Goal: Obtain resource: Download file/media

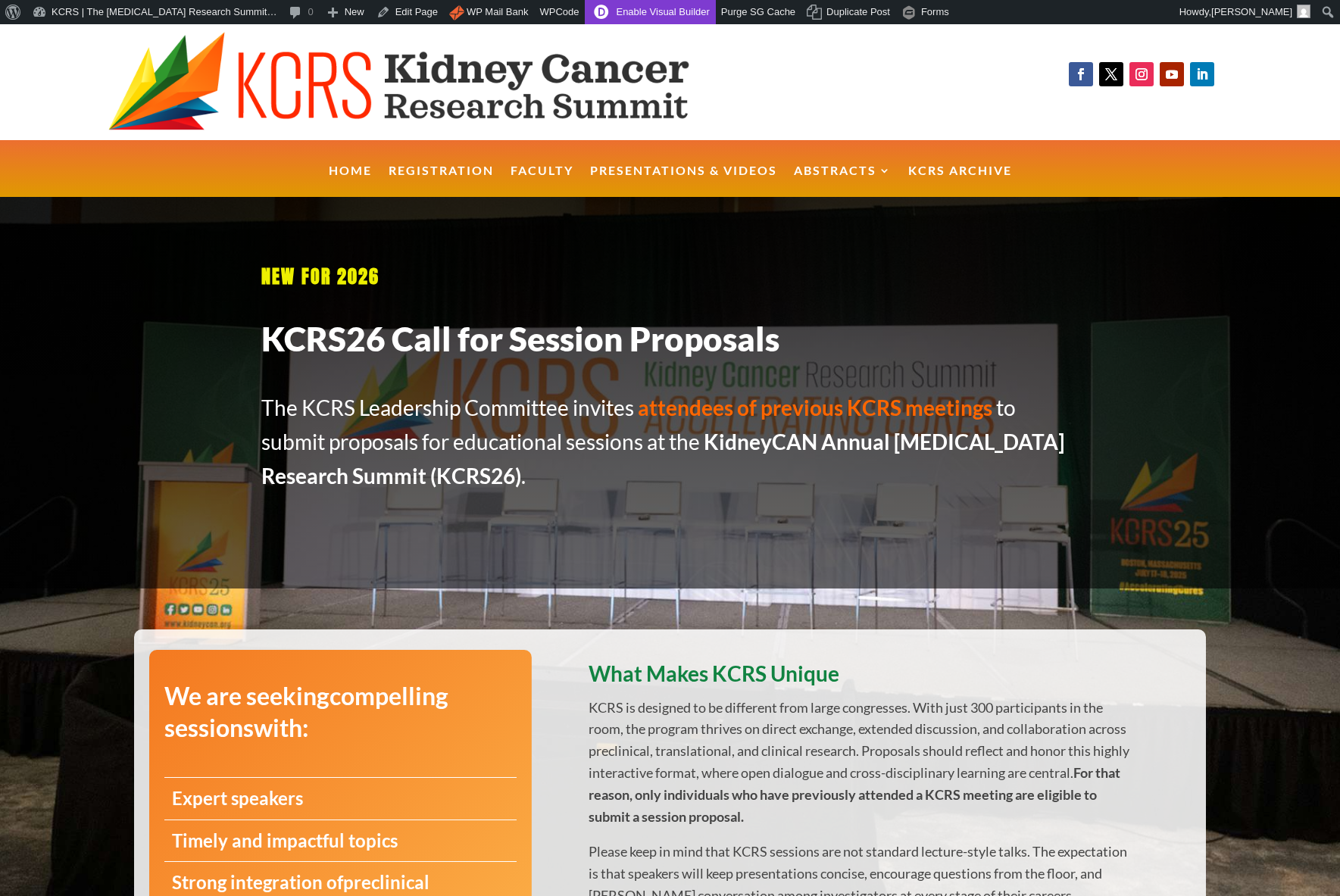
click at [656, 16] on link "Enable Visual Builder" at bounding box center [649, 12] width 130 height 24
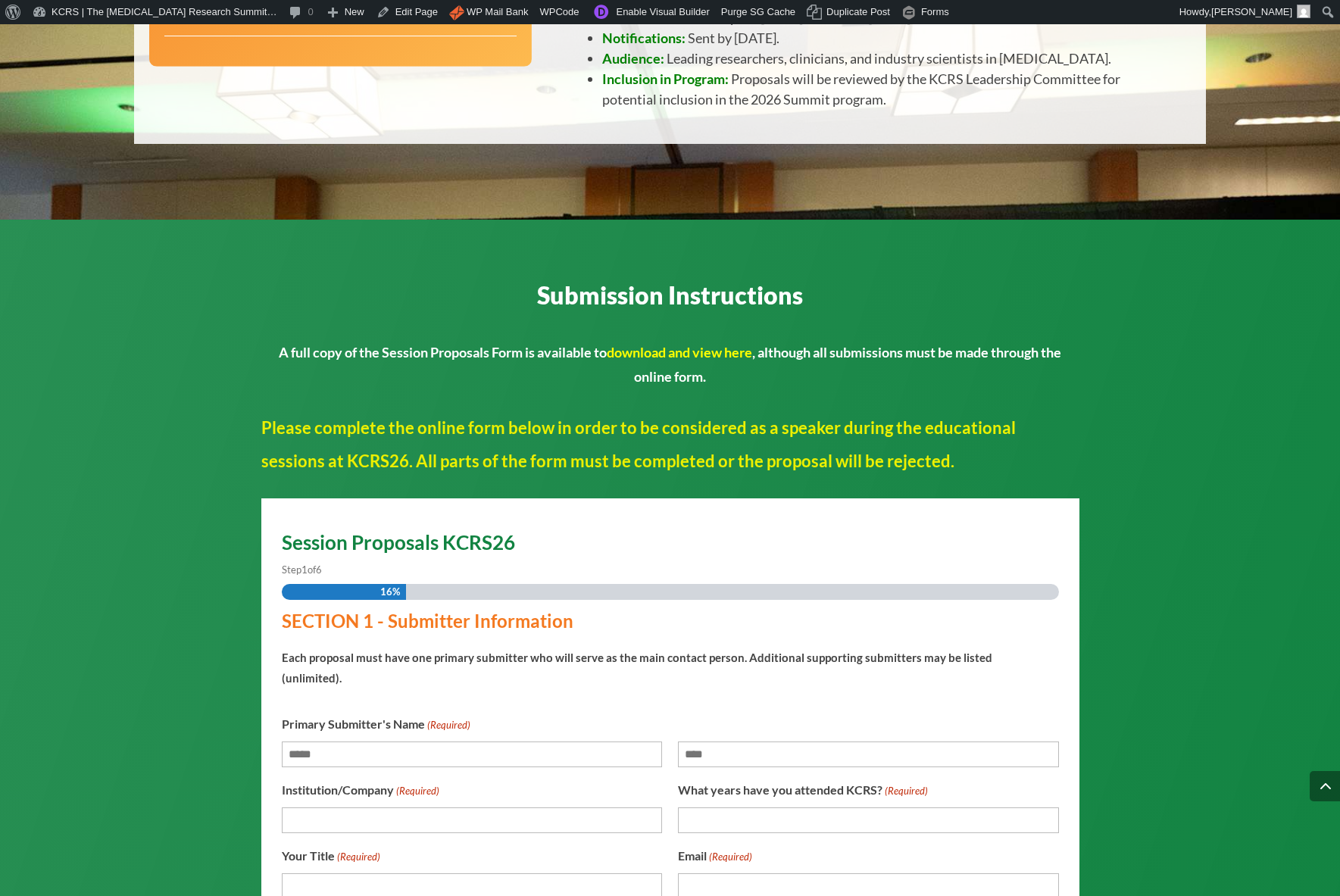
scroll to position [1028, 0]
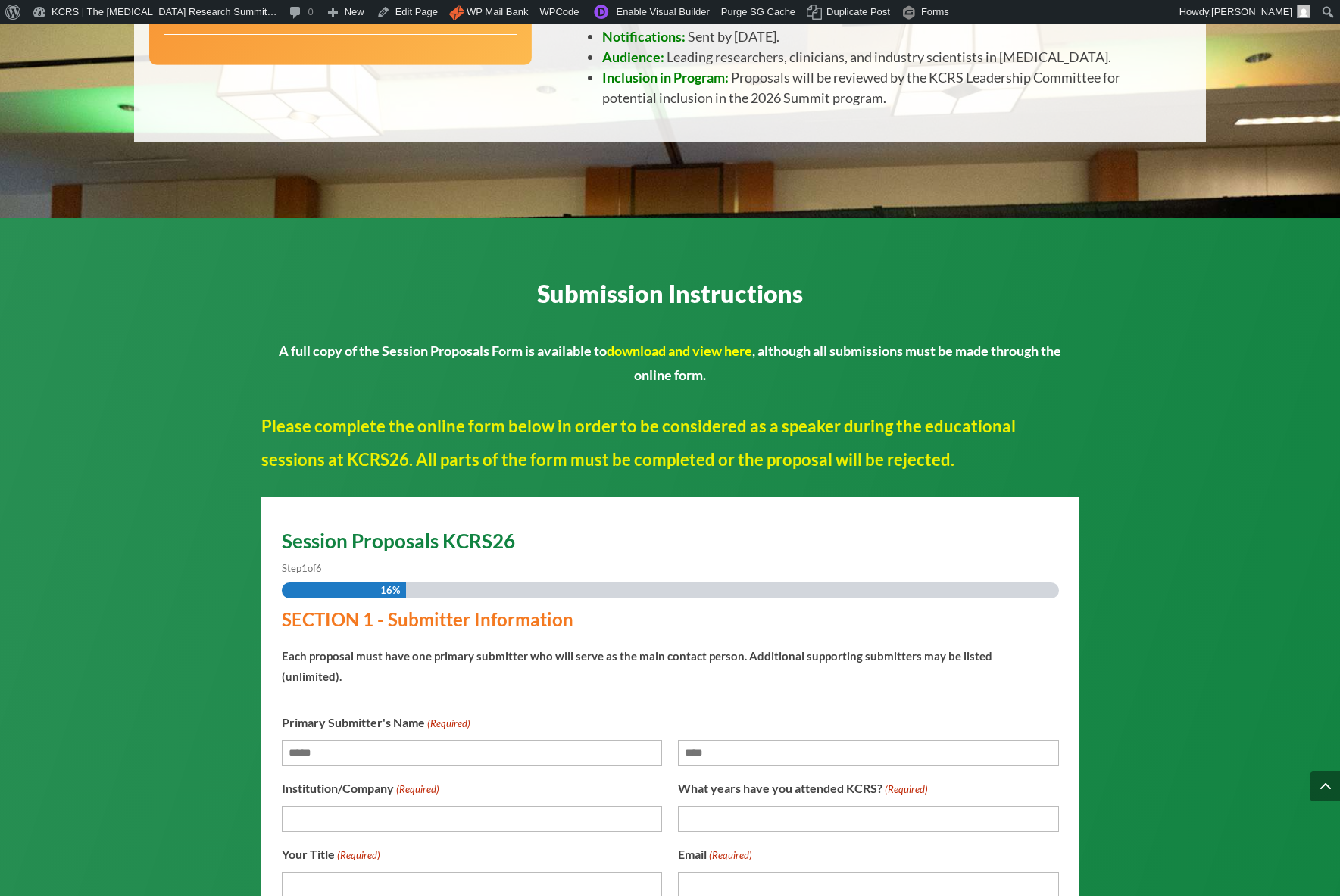
click at [677, 349] on link "download and view here" at bounding box center [680, 351] width 145 height 17
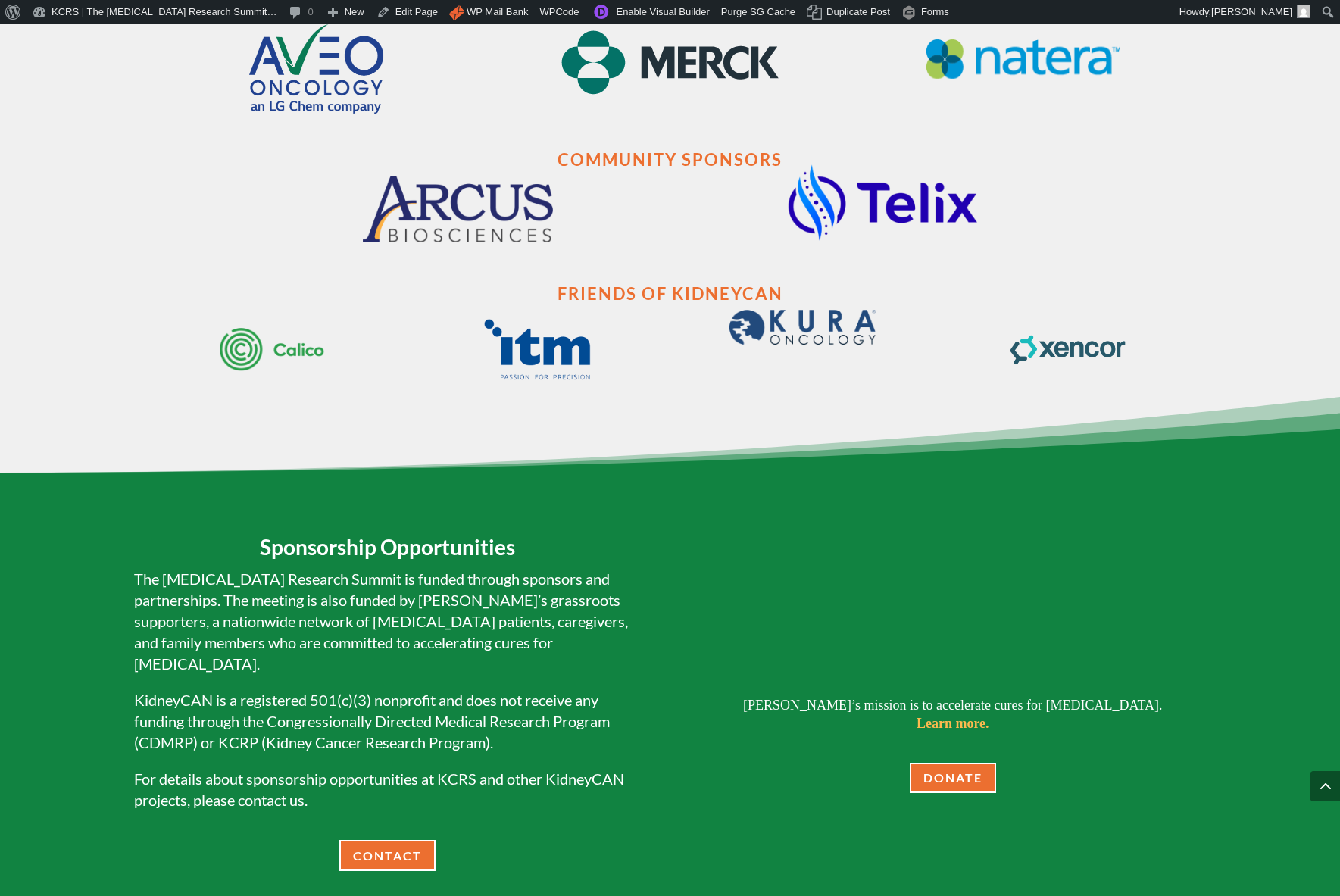
scroll to position [2955, 0]
